Goal: Task Accomplishment & Management: Manage account settings

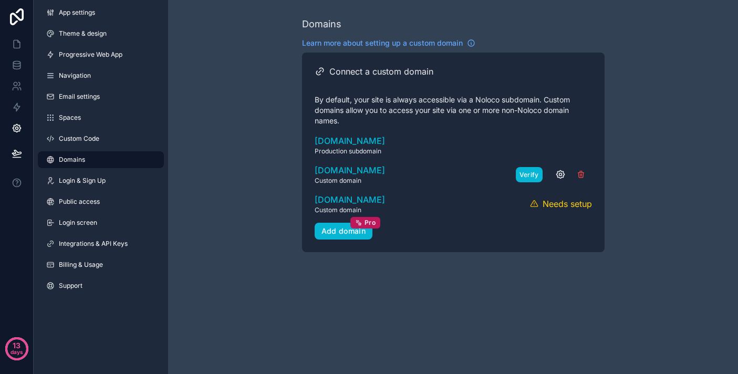
click at [520, 172] on button "Verify" at bounding box center [529, 174] width 27 height 15
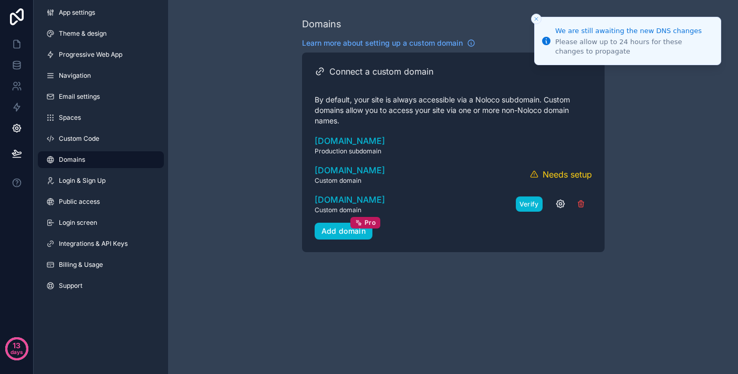
click at [529, 201] on button "Verify" at bounding box center [529, 203] width 27 height 15
drag, startPoint x: 694, startPoint y: 30, endPoint x: 548, endPoint y: 31, distance: 145.4
click at [555, 31] on div "We are still awaiting the new DNS changes" at bounding box center [633, 31] width 157 height 10
copy div "We are still awaiting the new DNS changes"
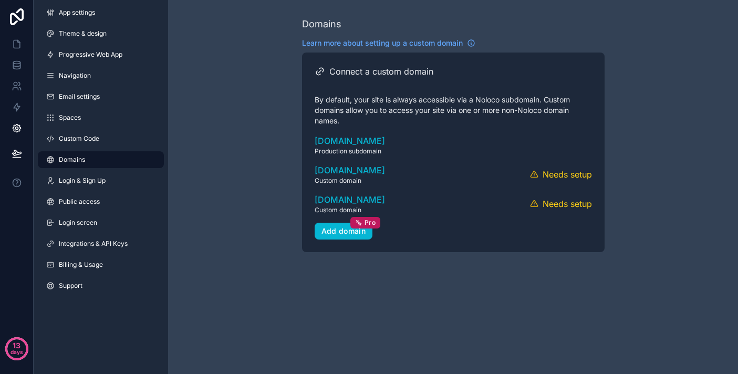
click at [219, 204] on div "Domains Learn more about setting up a custom domain Connect a custom domain By …" at bounding box center [453, 134] width 570 height 269
click at [561, 175] on icon "scrollable content" at bounding box center [560, 174] width 3 height 3
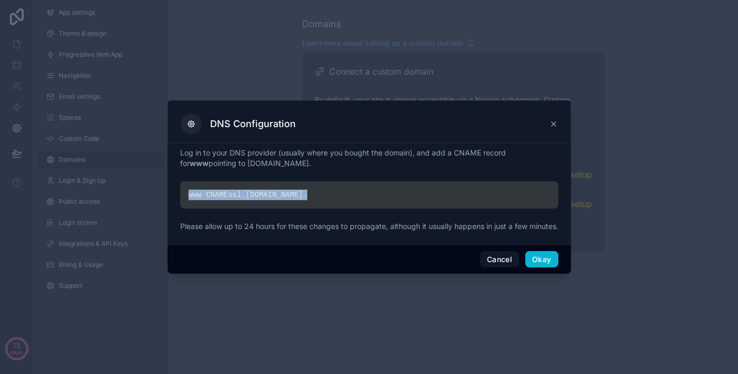
drag, startPoint x: 299, startPoint y: 192, endPoint x: 246, endPoint y: 170, distance: 56.7
click at [246, 170] on div "Log in to your DNS provider (usually where you bought the domain), and add a CN…" at bounding box center [369, 192] width 378 height 88
copy div "www CNAME ssl. noloco.co ."
click at [502, 264] on button "Cancel" at bounding box center [499, 259] width 39 height 17
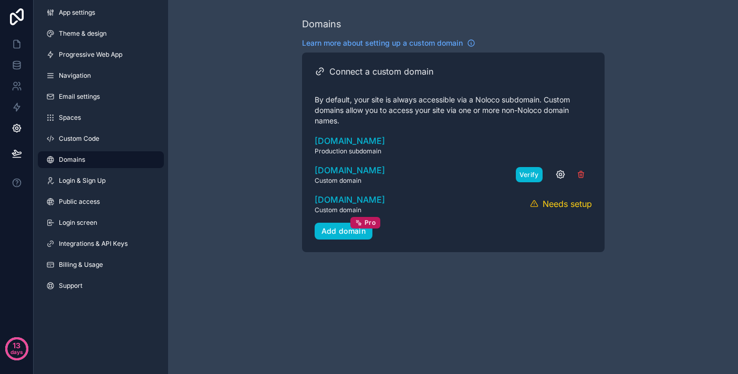
click at [527, 177] on button "Verify" at bounding box center [529, 174] width 27 height 15
click at [223, 108] on div "Domains Learn more about setting up a custom domain Connect a custom domain By …" at bounding box center [453, 134] width 570 height 269
click at [525, 175] on button "Verify" at bounding box center [529, 174] width 27 height 15
